Goal: Entertainment & Leisure: Consume media (video, audio)

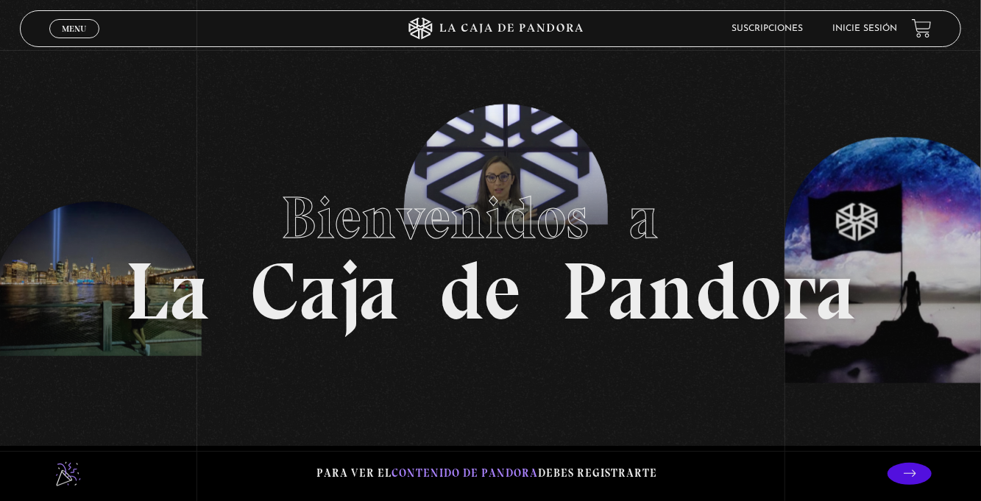
click at [74, 19] on div "Menu Cerrar" at bounding box center [196, 28] width 294 height 35
click at [72, 43] on div "Menu Cerrar" at bounding box center [196, 28] width 294 height 35
click at [74, 29] on span "Menu" at bounding box center [74, 28] width 24 height 9
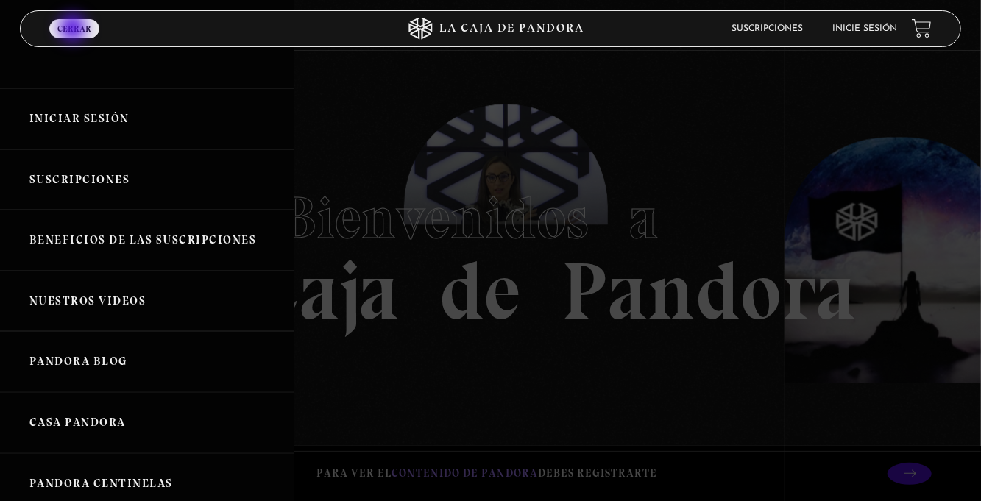
click at [110, 121] on link "Iniciar Sesión" at bounding box center [147, 118] width 294 height 61
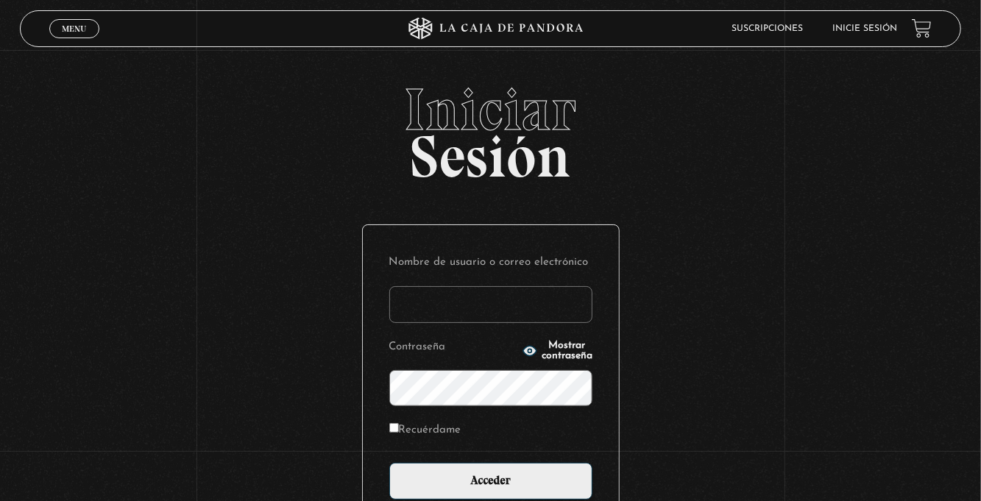
click at [462, 317] on input "Nombre de usuario o correo electrónico" at bounding box center [490, 304] width 203 height 37
type input "euherra@gmail.com"
click at [389, 463] on input "Acceder" at bounding box center [490, 481] width 203 height 37
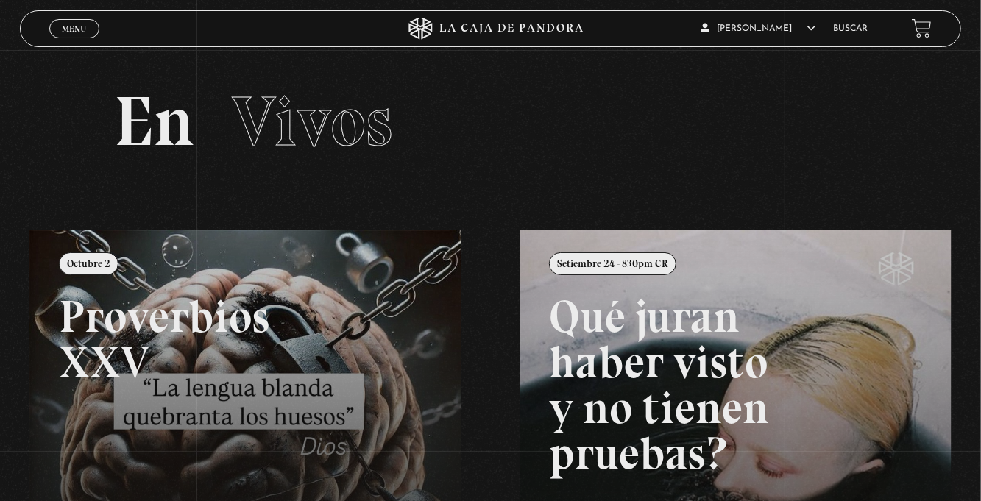
click at [75, 28] on span "Menu" at bounding box center [74, 28] width 24 height 9
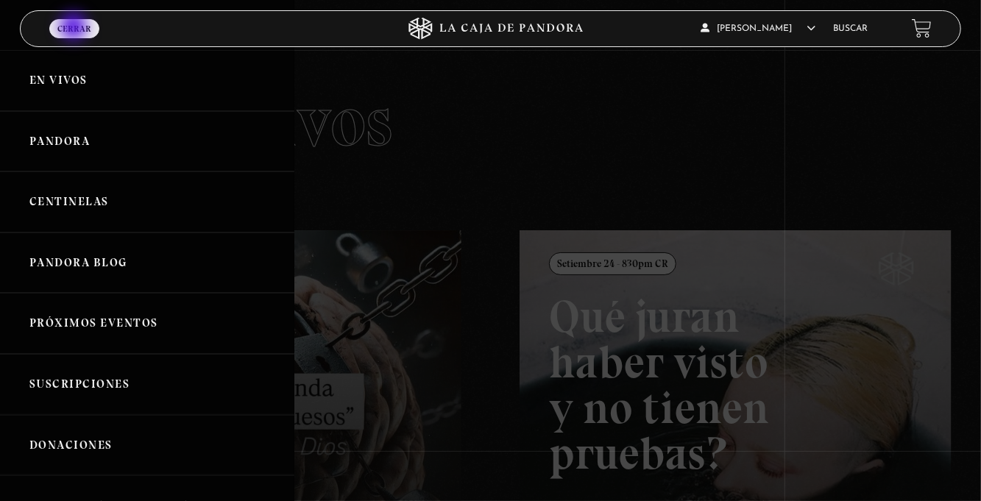
click at [105, 206] on link "Centinelas" at bounding box center [147, 202] width 294 height 61
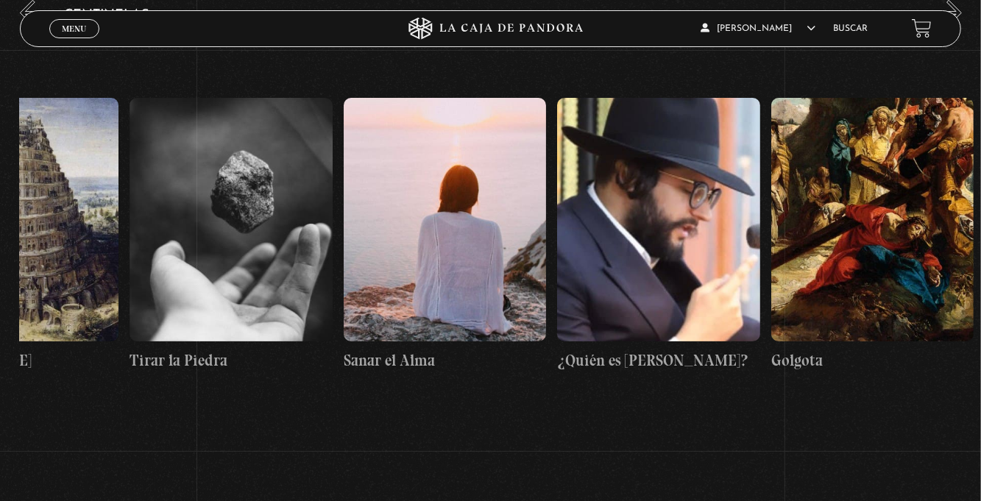
scroll to position [0, 23200]
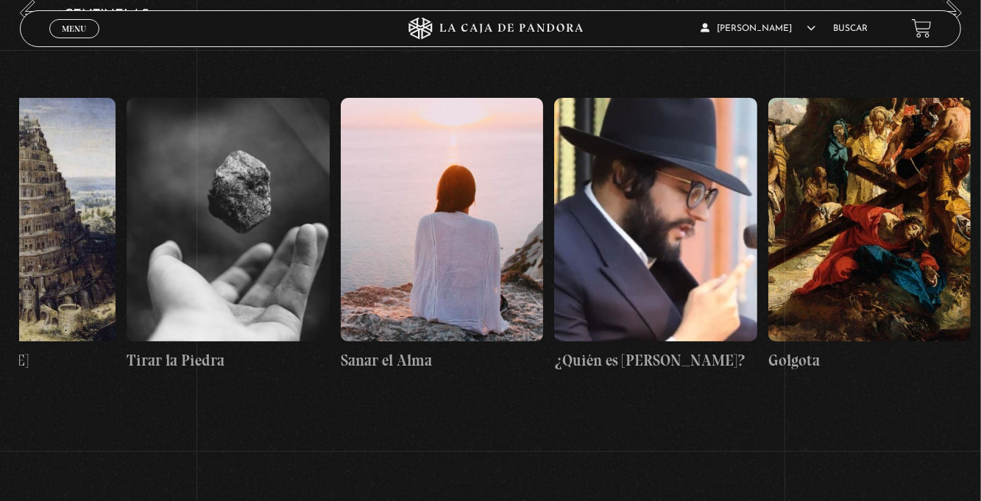
click at [450, 247] on figure at bounding box center [442, 220] width 202 height 244
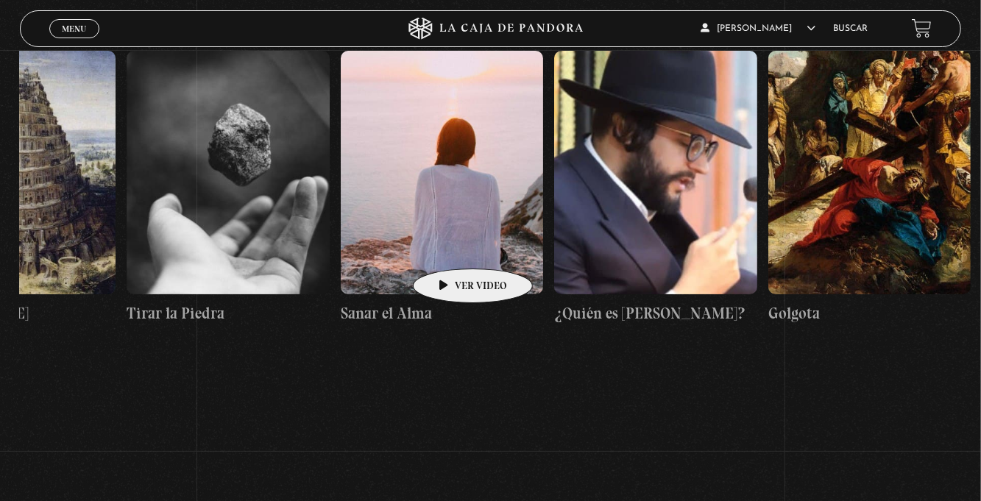
scroll to position [0, 23094]
